Goal: Task Accomplishment & Management: Use online tool/utility

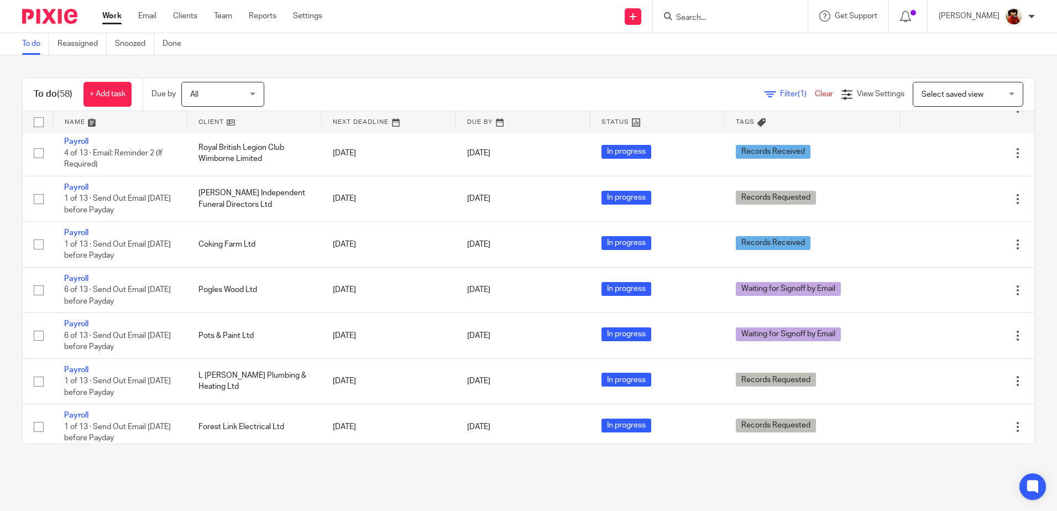
scroll to position [939, 0]
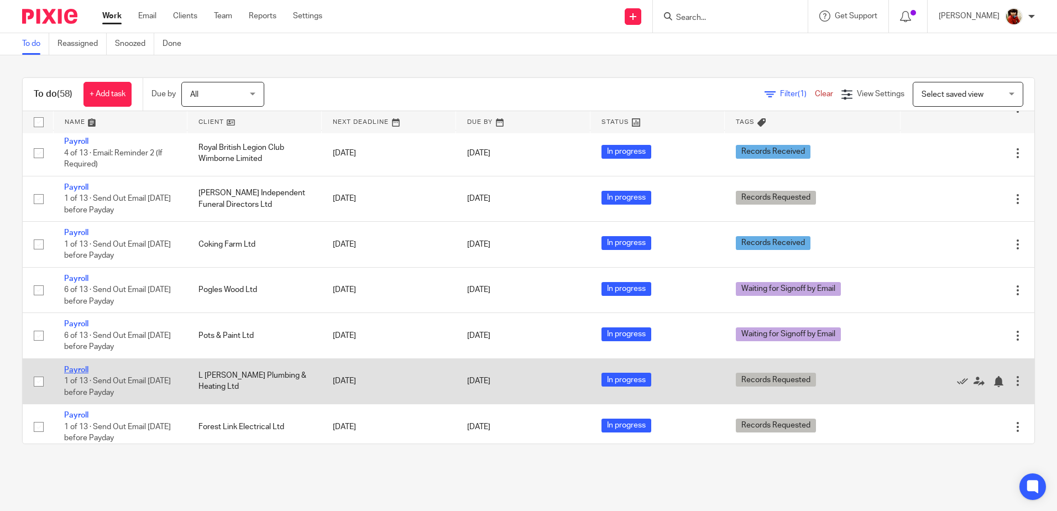
click at [73, 374] on link "Payroll" at bounding box center [76, 370] width 24 height 8
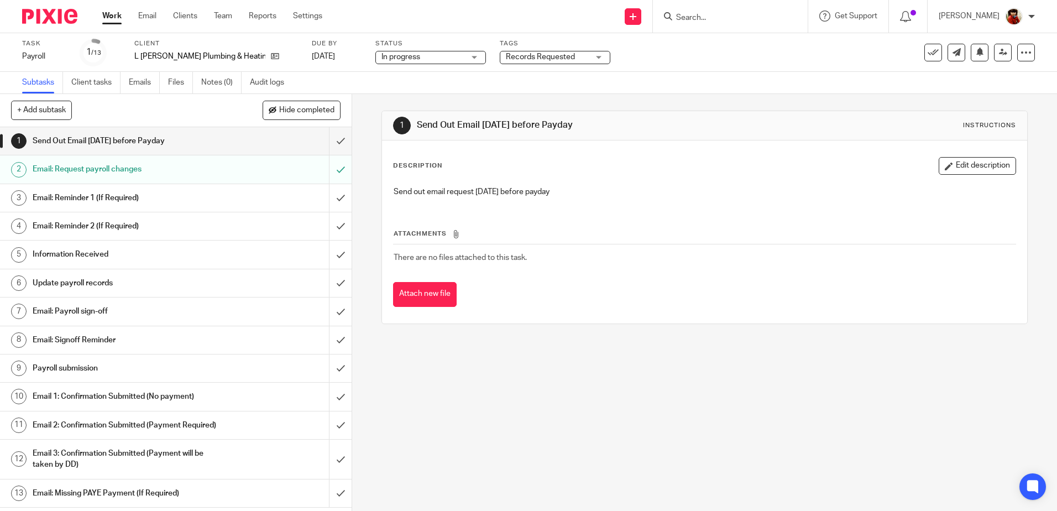
click at [562, 57] on div "Records Requested" at bounding box center [555, 57] width 111 height 13
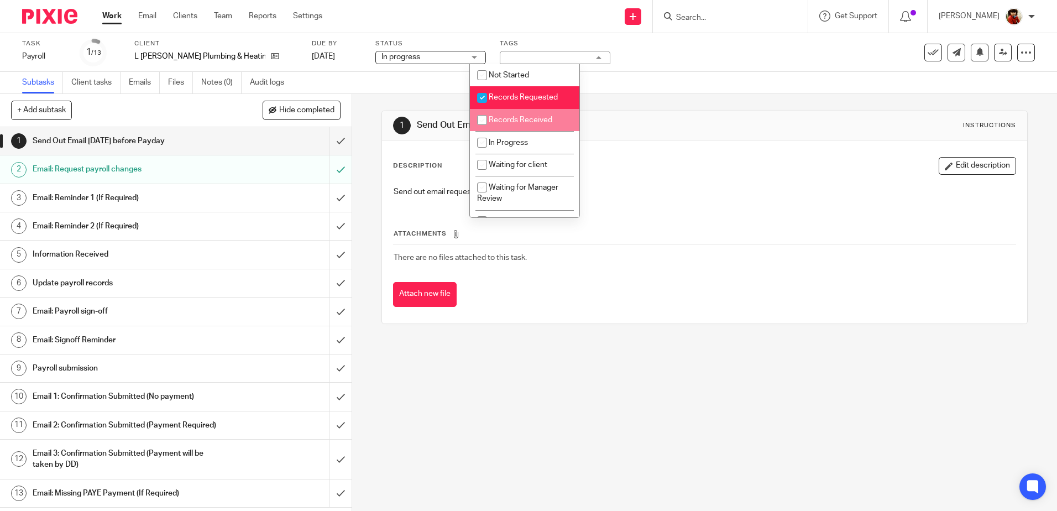
click at [485, 118] on input "checkbox" at bounding box center [481, 119] width 21 height 21
checkbox input "true"
click at [486, 99] on input "checkbox" at bounding box center [481, 97] width 21 height 21
checkbox input "false"
click at [651, 59] on div "Task Payroll Save Payroll 1 /13 Client L [PERSON_NAME] Plumbing & Heating Ltd D…" at bounding box center [444, 52] width 844 height 27
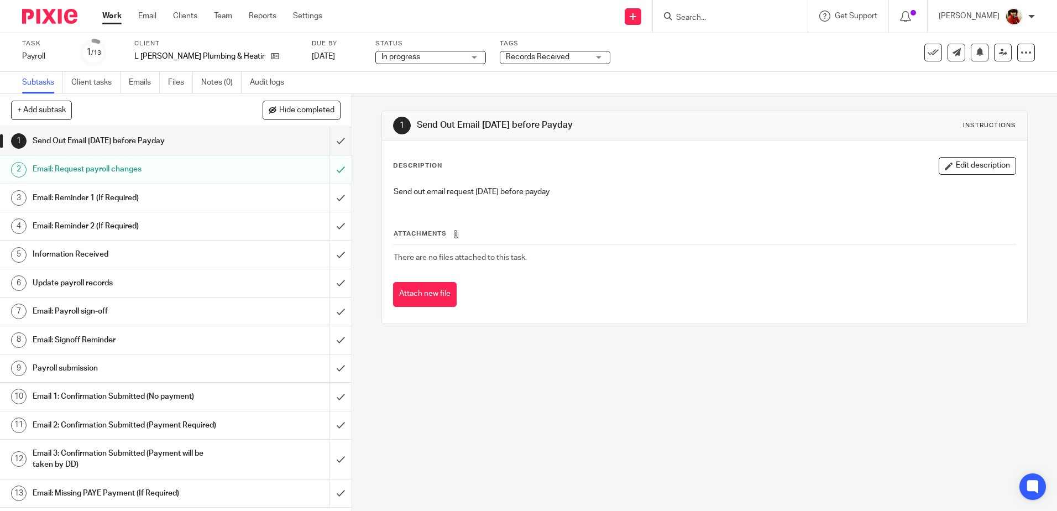
click at [118, 17] on link "Work" at bounding box center [111, 15] width 19 height 11
